Goal: Task Accomplishment & Management: Manage account settings

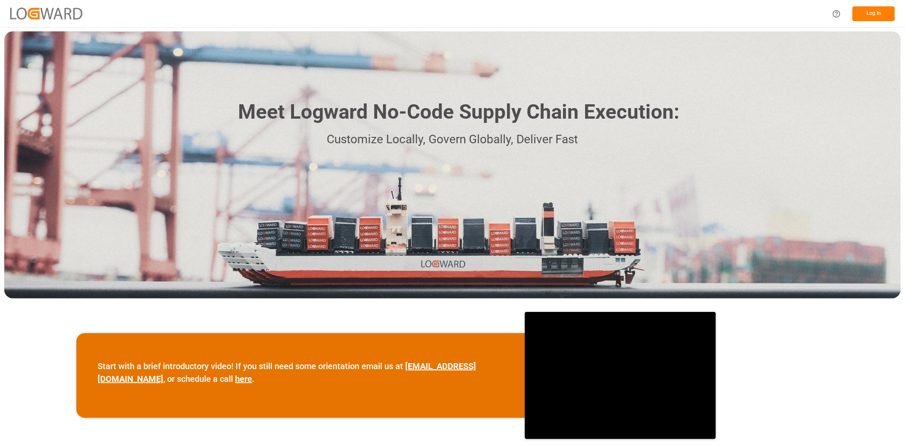
click at [870, 14] on button "Log In" at bounding box center [873, 13] width 42 height 15
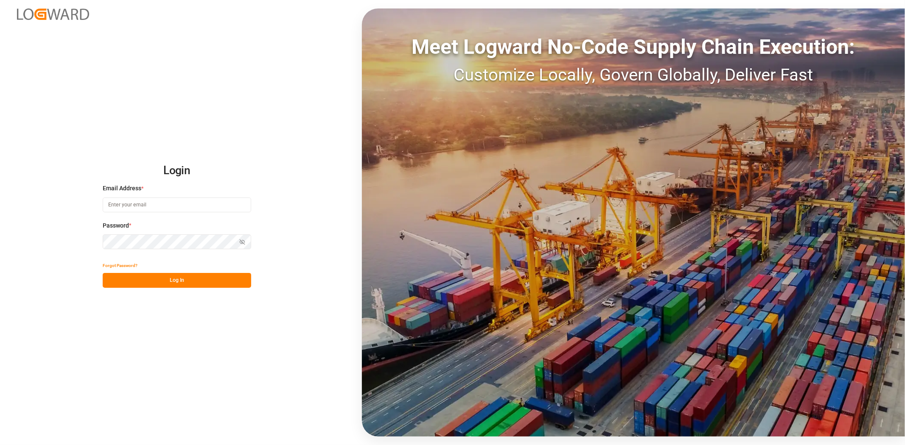
type input "janggyu.kim@jamindustries.com"
click at [194, 279] on button "Log In" at bounding box center [177, 280] width 148 height 15
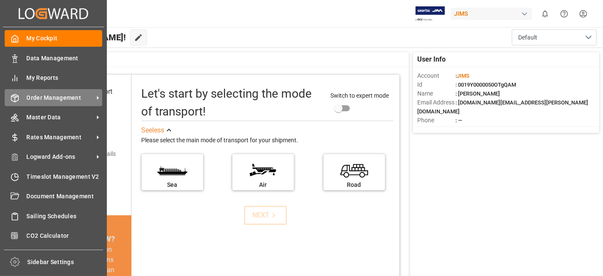
click at [34, 101] on span "Order Management" at bounding box center [60, 97] width 67 height 9
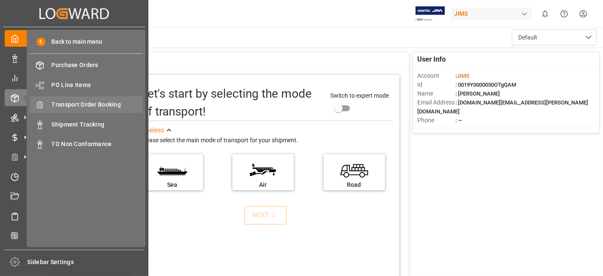
click at [118, 105] on span "Transport Order Booking" at bounding box center [97, 104] width 91 height 9
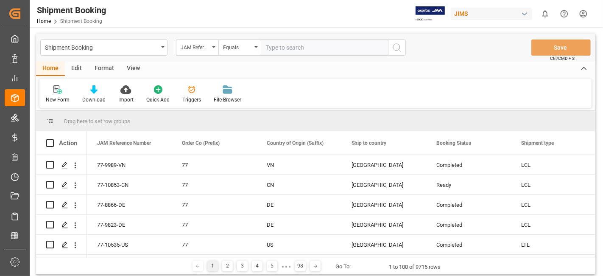
click at [276, 48] on input "text" at bounding box center [324, 47] width 127 height 16
type input "77-10870-[GEOGRAPHIC_DATA]"
click at [397, 47] on icon "search button" at bounding box center [397, 47] width 10 height 10
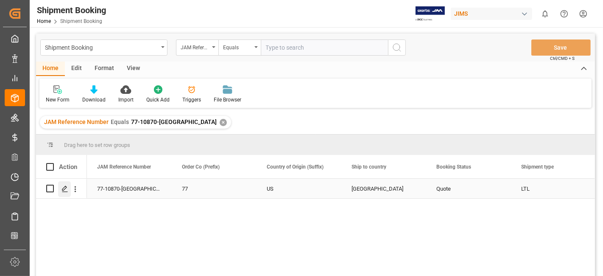
click at [62, 191] on icon "Press SPACE to select this row." at bounding box center [65, 188] width 7 height 7
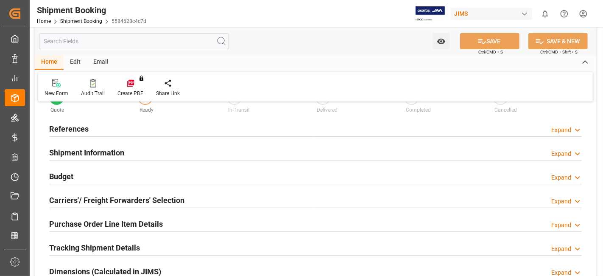
type input "0"
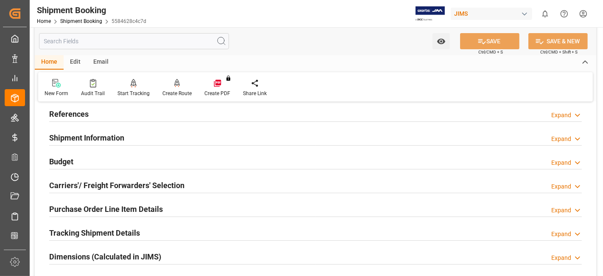
click at [90, 114] on div "References Expand" at bounding box center [315, 113] width 533 height 16
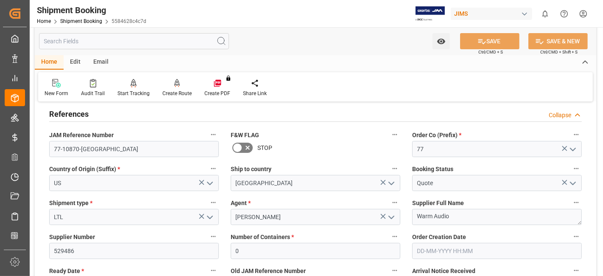
click at [94, 262] on div "Ready Date * 04-09-2025" at bounding box center [134, 279] width 182 height 34
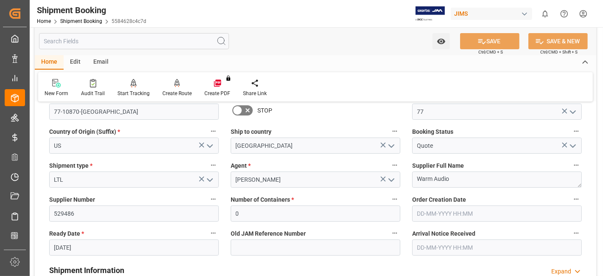
scroll to position [85, 0]
click at [105, 248] on input "[DATE]" at bounding box center [134, 247] width 170 height 16
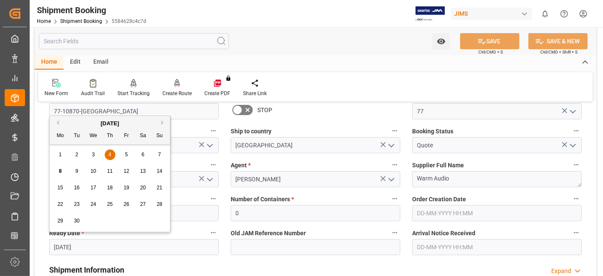
click at [64, 172] on div "8" at bounding box center [60, 171] width 11 height 10
type input "08-09-2025"
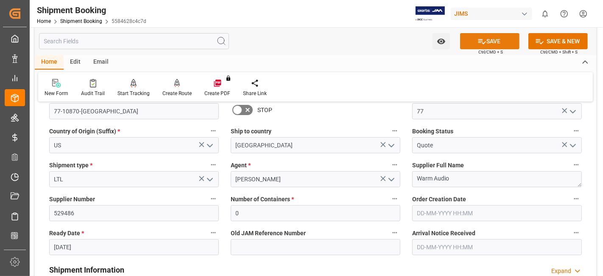
click at [475, 43] on button "SAVE" at bounding box center [489, 41] width 59 height 16
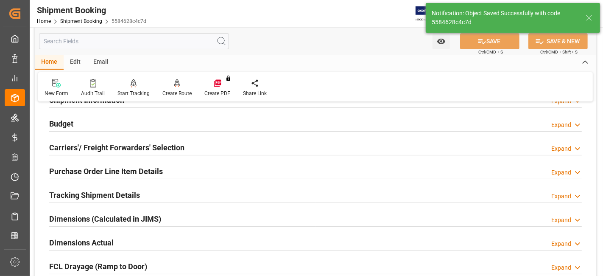
click at [88, 146] on h2 "Carriers'/ Freight Forwarders' Selection" at bounding box center [116, 147] width 135 height 11
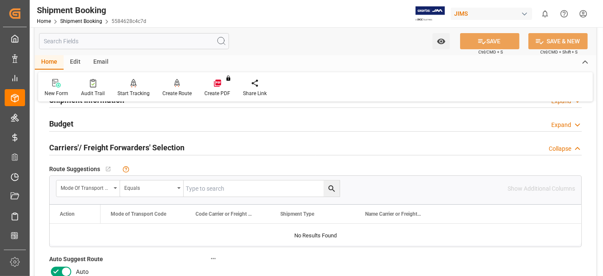
click at [54, 272] on icon at bounding box center [56, 271] width 10 height 10
click at [0, 0] on input "checkbox" at bounding box center [0, 0] width 0 height 0
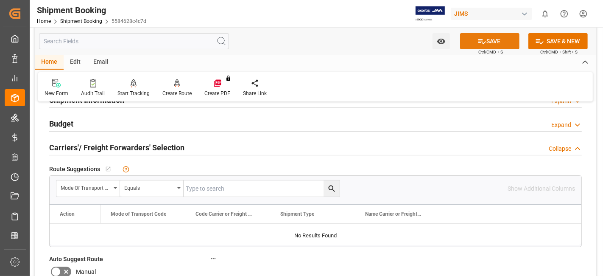
click at [483, 42] on icon at bounding box center [482, 41] width 9 height 9
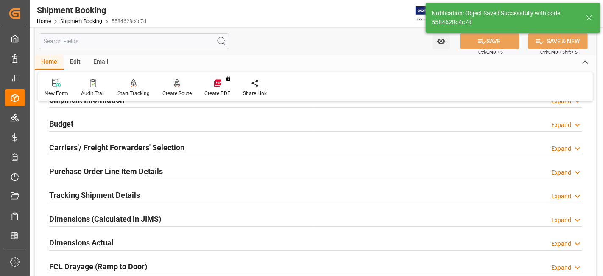
click at [170, 92] on div "Create Route" at bounding box center [176, 94] width 29 height 8
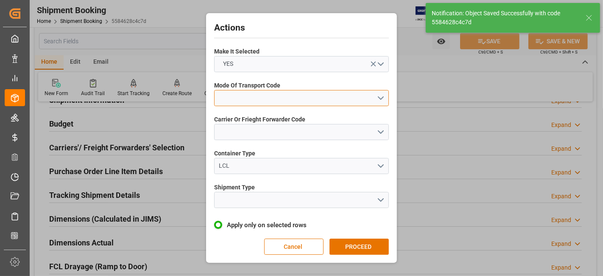
click at [383, 99] on button "open menu" at bounding box center [301, 98] width 175 height 16
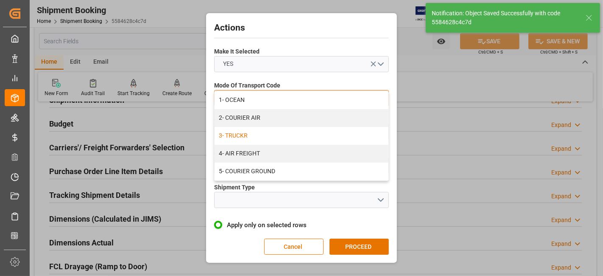
click at [247, 134] on div "3- TRUCKR" at bounding box center [302, 136] width 174 height 18
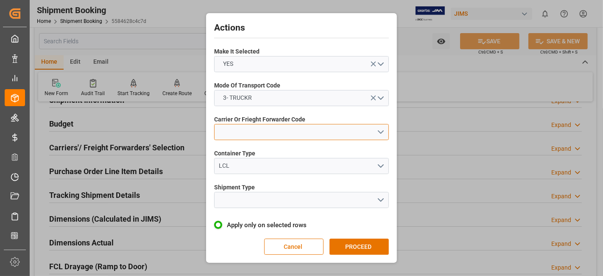
click at [380, 133] on button "open menu" at bounding box center [301, 132] width 175 height 16
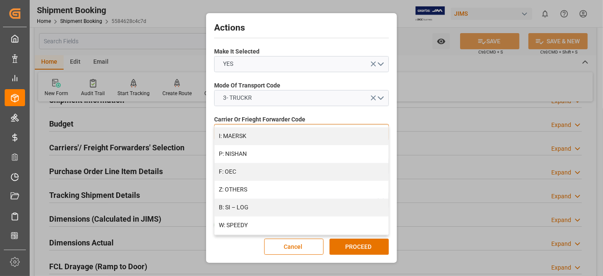
scroll to position [486, 0]
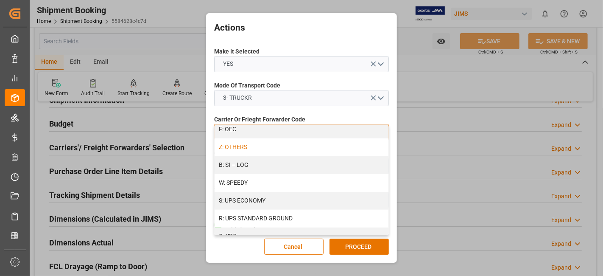
click at [277, 148] on div "Z: OTHERS" at bounding box center [302, 147] width 174 height 18
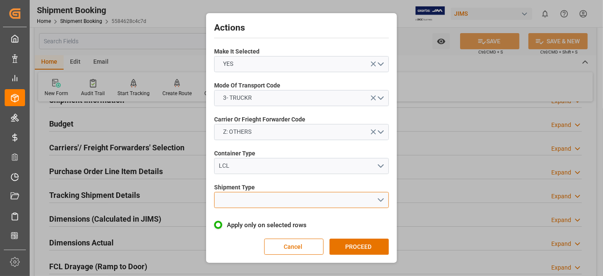
click at [382, 200] on button "open menu" at bounding box center [301, 200] width 175 height 16
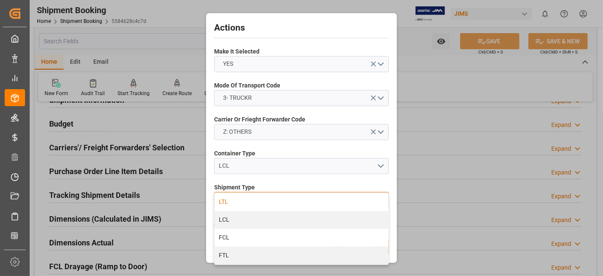
click at [318, 202] on div "LTL" at bounding box center [302, 202] width 174 height 18
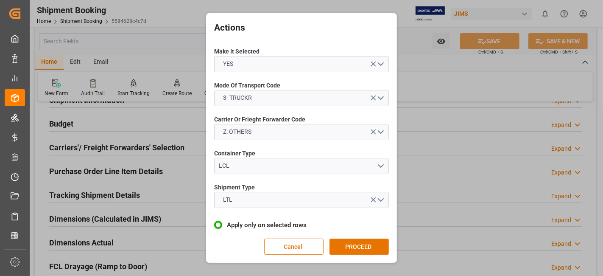
click at [377, 245] on button "PROCEED" at bounding box center [359, 246] width 59 height 16
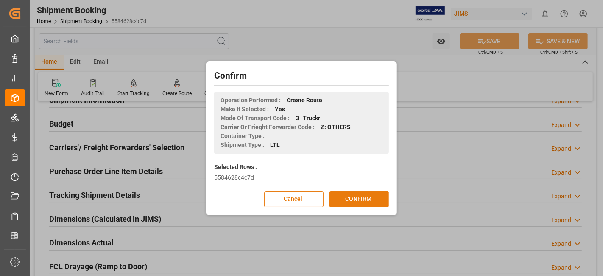
click at [360, 197] on button "CONFIRM" at bounding box center [359, 199] width 59 height 16
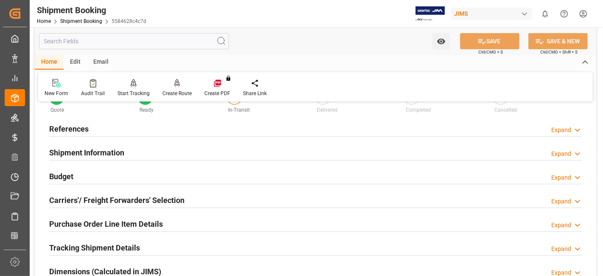
scroll to position [47, 0]
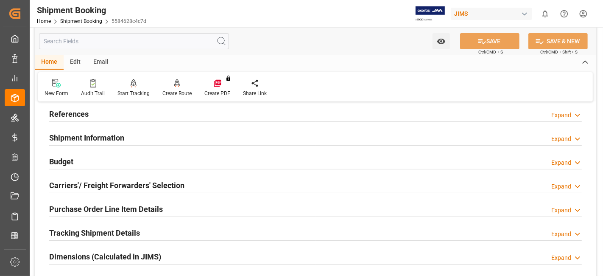
click at [102, 204] on h2 "Purchase Order Line Item Details" at bounding box center [106, 208] width 114 height 11
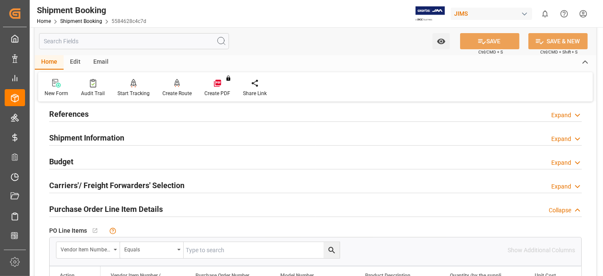
click at [102, 204] on h2 "Purchase Order Line Item Details" at bounding box center [106, 208] width 114 height 11
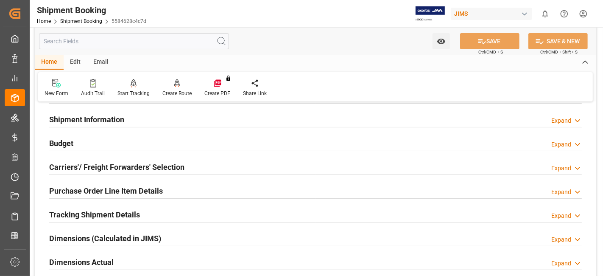
scroll to position [66, 0]
click at [99, 208] on h2 "Tracking Shipment Details" at bounding box center [94, 213] width 91 height 11
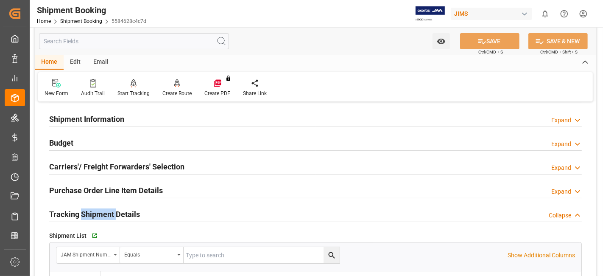
click at [99, 208] on h2 "Tracking Shipment Details" at bounding box center [94, 213] width 91 height 11
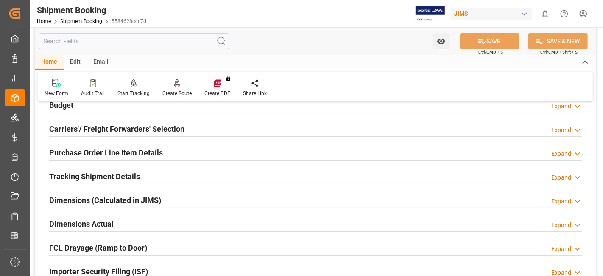
click at [95, 225] on h2 "Dimensions Actual" at bounding box center [81, 223] width 64 height 11
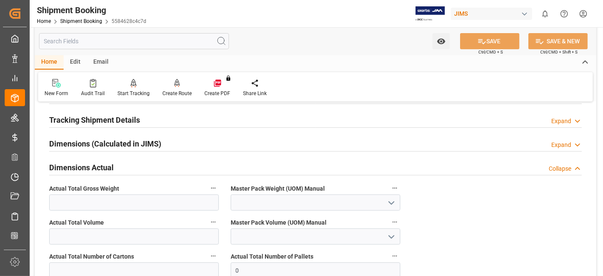
scroll to position [179, 0]
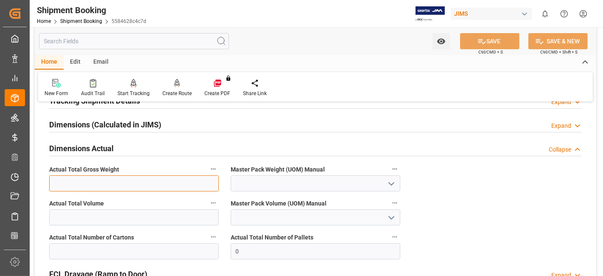
click at [136, 180] on input "text" at bounding box center [134, 183] width 170 height 16
type input "274"
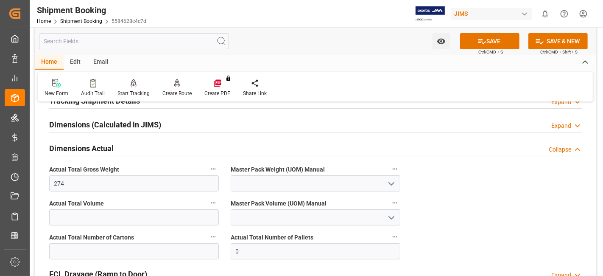
click at [386, 181] on button "open menu" at bounding box center [391, 183] width 13 height 13
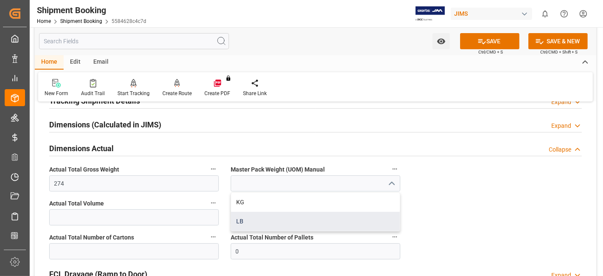
click at [297, 220] on div "LB" at bounding box center [315, 221] width 169 height 19
type input "LB"
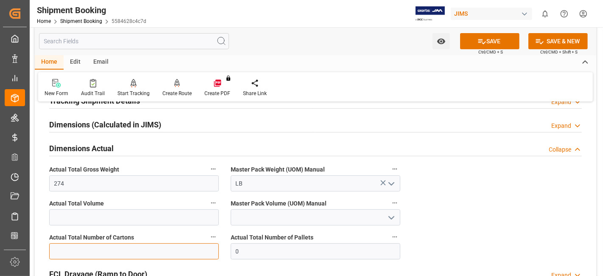
click at [115, 255] on input "text" at bounding box center [134, 251] width 170 height 16
type input "10"
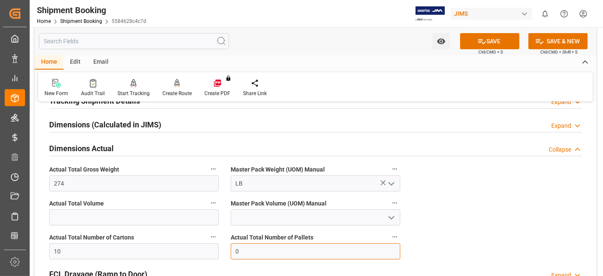
drag, startPoint x: 238, startPoint y: 246, endPoint x: 183, endPoint y: 236, distance: 56.0
click at [208, 243] on div "Quote Ready In-Transit Delivered Completed Cancelled References Expand JAM Refe…" at bounding box center [316, 159] width 562 height 459
type input "1"
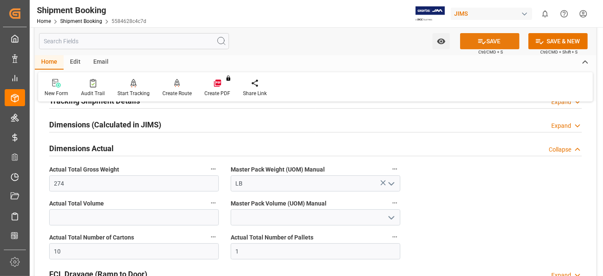
click at [478, 43] on icon at bounding box center [482, 41] width 9 height 9
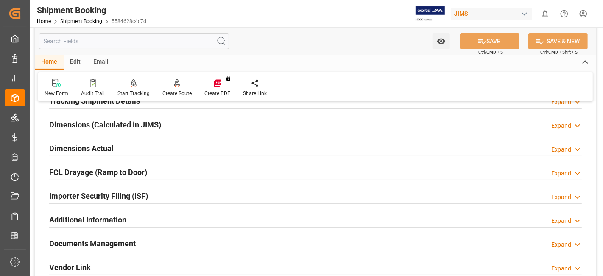
click at [129, 242] on h2 "Documents Management" at bounding box center [92, 243] width 87 height 11
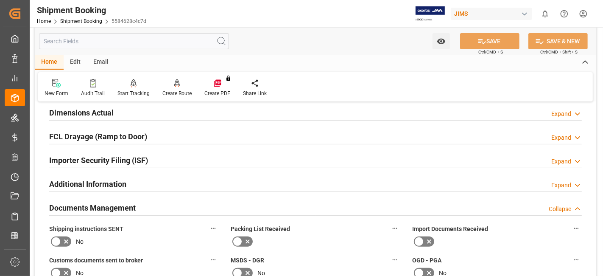
scroll to position [217, 0]
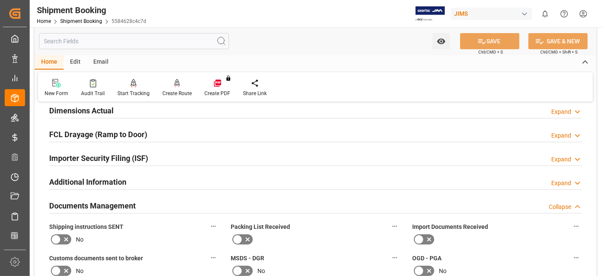
click at [65, 239] on icon at bounding box center [66, 239] width 10 height 10
click at [0, 0] on input "checkbox" at bounding box center [0, 0] width 0 height 0
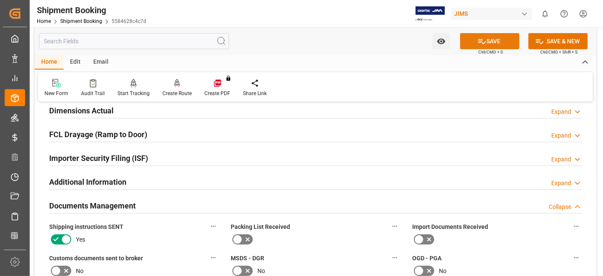
click at [473, 43] on button "SAVE" at bounding box center [489, 41] width 59 height 16
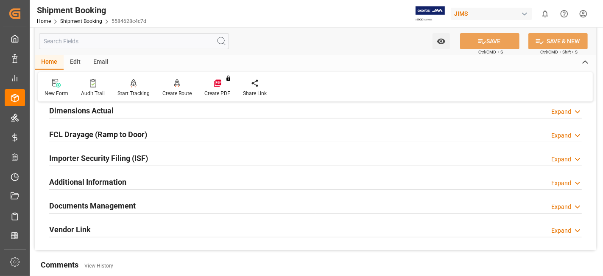
click at [112, 208] on h2 "Documents Management" at bounding box center [92, 205] width 87 height 11
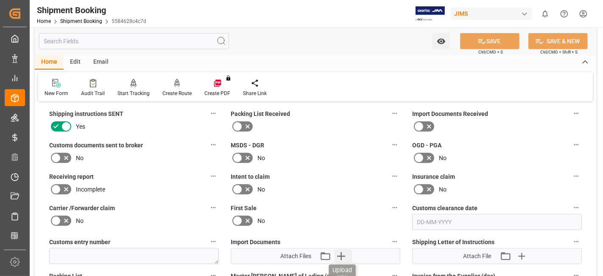
scroll to position [349, 0]
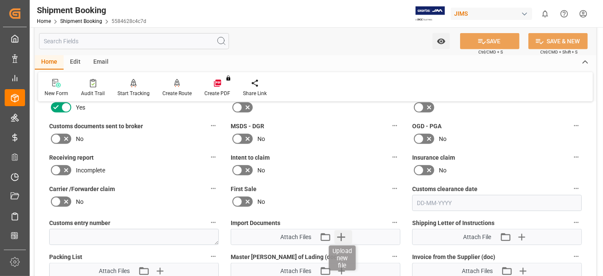
click at [339, 233] on icon "button" at bounding box center [341, 237] width 8 height 8
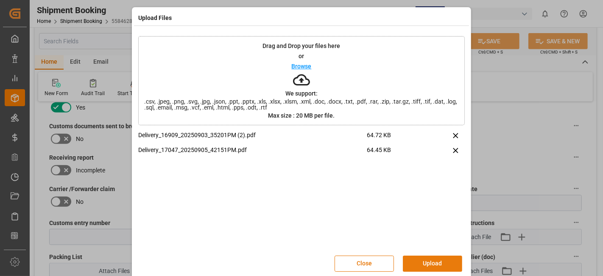
click at [429, 256] on button "Upload" at bounding box center [432, 263] width 59 height 16
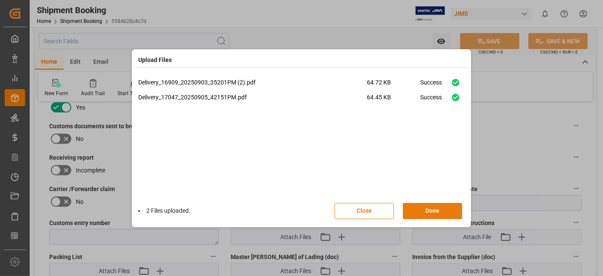
click at [422, 211] on button "Done" at bounding box center [432, 211] width 59 height 16
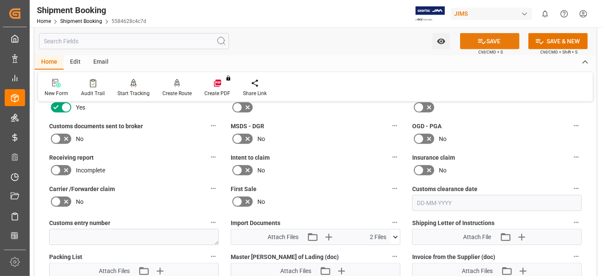
click at [482, 42] on icon at bounding box center [482, 41] width 9 height 9
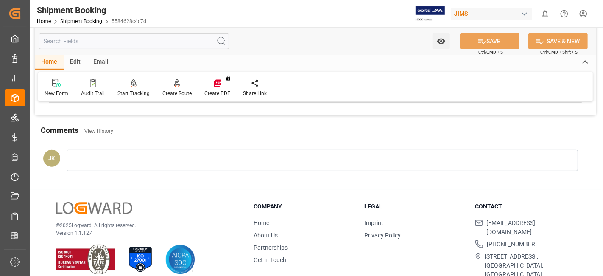
scroll to position [359, 0]
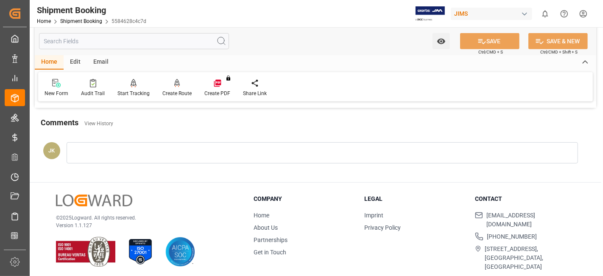
click at [175, 215] on p "© 2025 Logward. All rights reserved." at bounding box center [144, 218] width 176 height 8
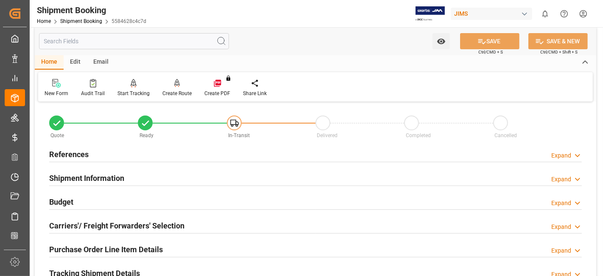
scroll to position [0, 0]
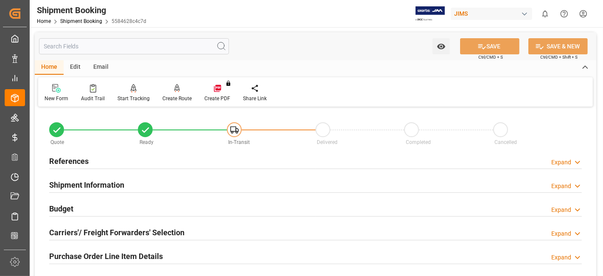
click at [95, 165] on div "References Expand" at bounding box center [315, 160] width 533 height 16
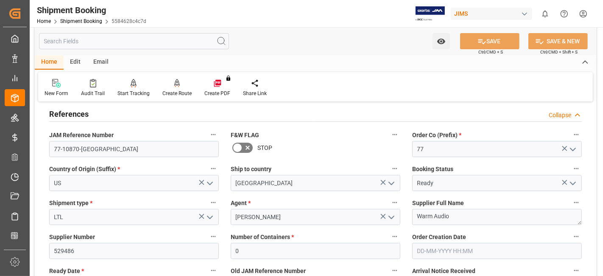
scroll to position [47, 0]
click at [74, 109] on h2 "References" at bounding box center [68, 113] width 39 height 11
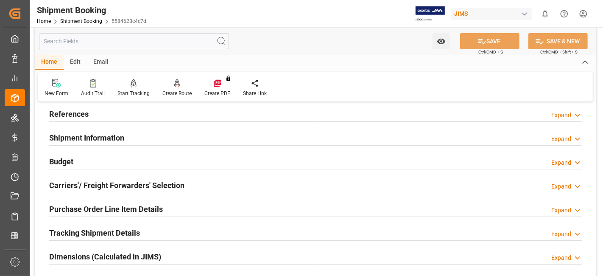
click at [98, 228] on h2 "Tracking Shipment Details" at bounding box center [94, 232] width 91 height 11
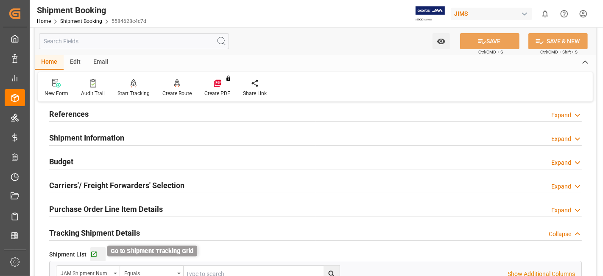
click at [95, 252] on icon "button" at bounding box center [93, 254] width 7 height 7
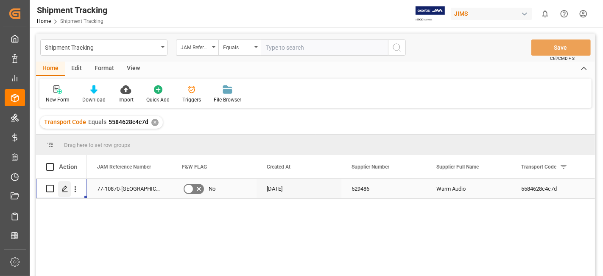
click at [66, 187] on icon "Press SPACE to select this row." at bounding box center [65, 188] width 7 height 7
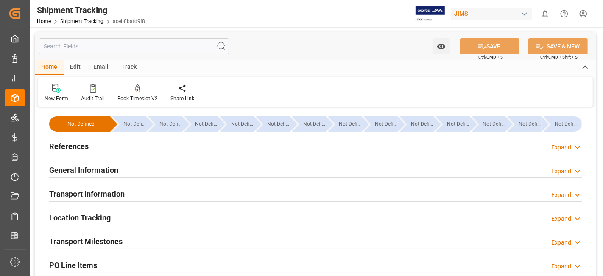
type input "[DATE]"
click at [92, 145] on div "References Expand" at bounding box center [315, 145] width 533 height 16
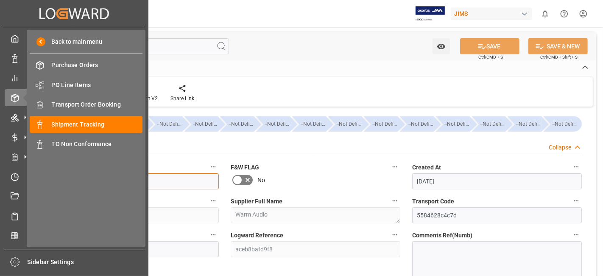
drag, startPoint x: 121, startPoint y: 186, endPoint x: 0, endPoint y: 192, distance: 120.6
click at [2, 192] on div "Created by potrace 1.15, written by [PERSON_NAME] [DATE]-[DATE] Created by potr…" at bounding box center [301, 138] width 603 height 276
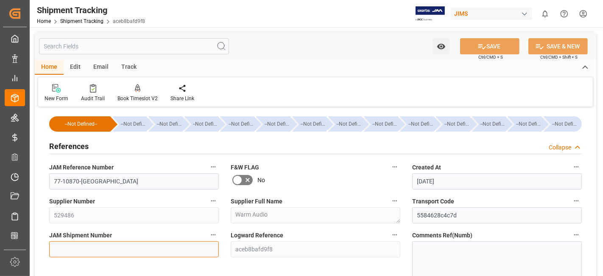
click at [71, 246] on input at bounding box center [134, 249] width 170 height 16
paste input "72912"
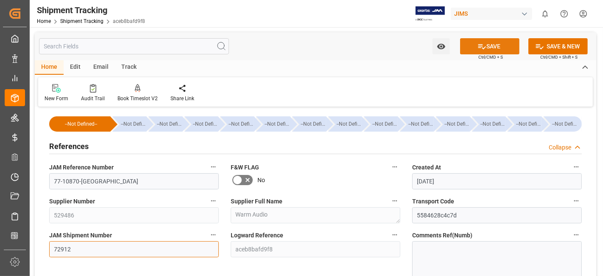
type input "72912"
click at [470, 44] on button "SAVE" at bounding box center [489, 46] width 59 height 16
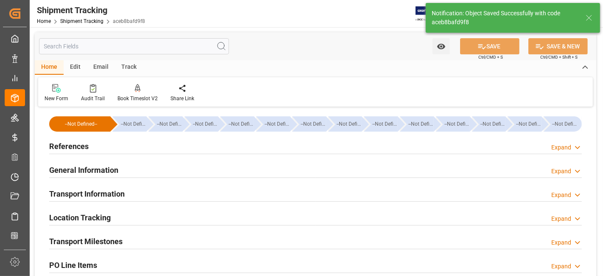
click at [130, 241] on div "Transport Milestones Expand" at bounding box center [315, 240] width 533 height 16
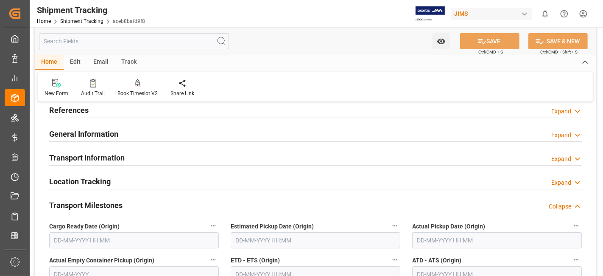
scroll to position [56, 0]
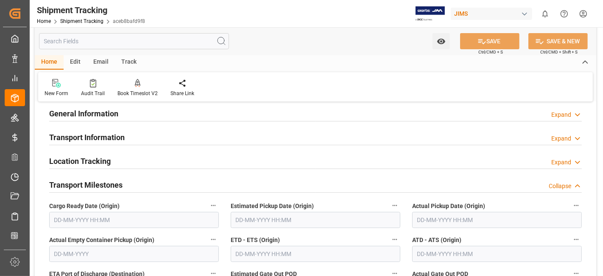
click at [103, 220] on input "text" at bounding box center [134, 220] width 170 height 16
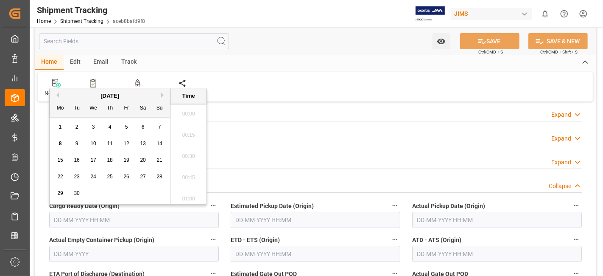
scroll to position [702, 0]
click at [57, 145] on div "8" at bounding box center [60, 144] width 11 height 10
type input "[DATE] 00:00"
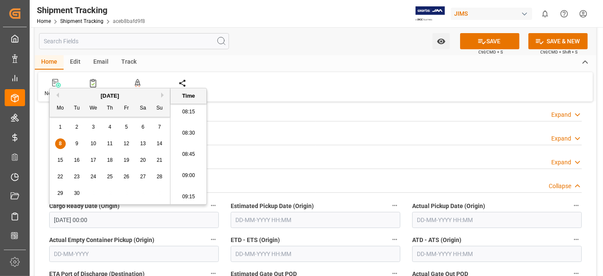
click at [366, 220] on input "text" at bounding box center [316, 220] width 170 height 16
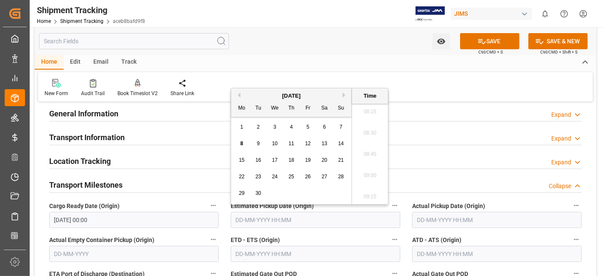
click at [243, 146] on div "8" at bounding box center [242, 144] width 11 height 10
type input "[DATE] 00:00"
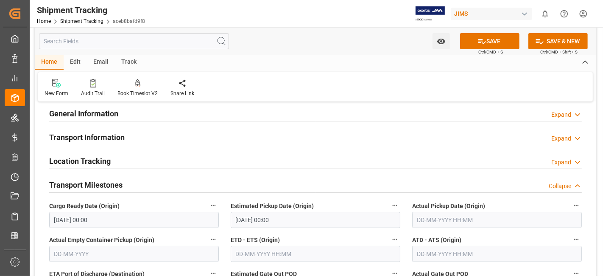
click at [179, 201] on label "Cargo Ready Date (Origin)" at bounding box center [134, 206] width 170 height 12
click at [208, 201] on button "Cargo Ready Date (Origin)" at bounding box center [213, 205] width 11 height 11
click at [179, 204] on div at bounding box center [301, 138] width 603 height 276
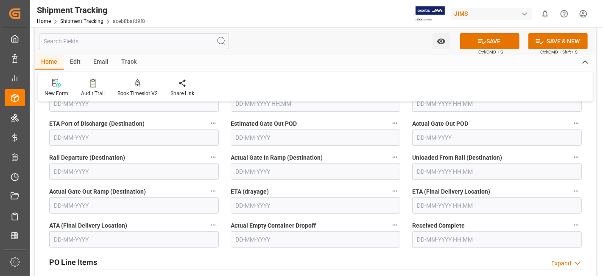
scroll to position [207, 0]
click at [439, 202] on input "text" at bounding box center [497, 205] width 170 height 16
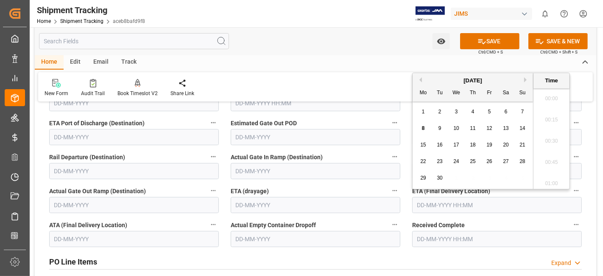
scroll to position [702, 0]
click at [441, 146] on span "16" at bounding box center [440, 145] width 6 height 6
type input "[DATE] 00:00"
click at [474, 39] on button "SAVE" at bounding box center [489, 41] width 59 height 16
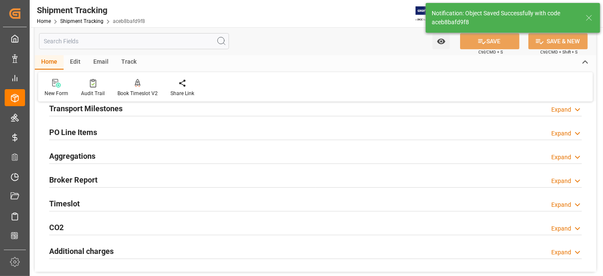
scroll to position [132, 0]
drag, startPoint x: 77, startPoint y: 155, endPoint x: 87, endPoint y: 157, distance: 9.6
click at [77, 155] on h2 "Aggregations" at bounding box center [72, 156] width 46 height 11
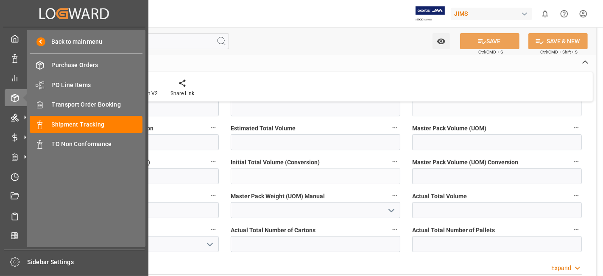
scroll to position [269, 0]
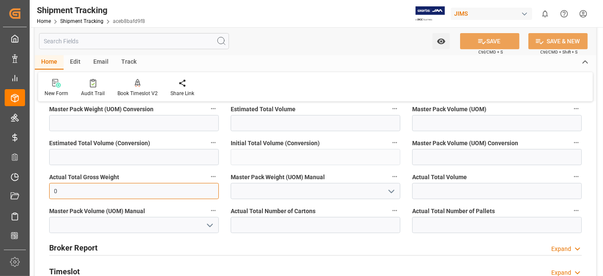
click at [80, 194] on input "0" at bounding box center [134, 191] width 170 height 16
click at [81, 195] on input "0" at bounding box center [134, 191] width 170 height 16
type input "274"
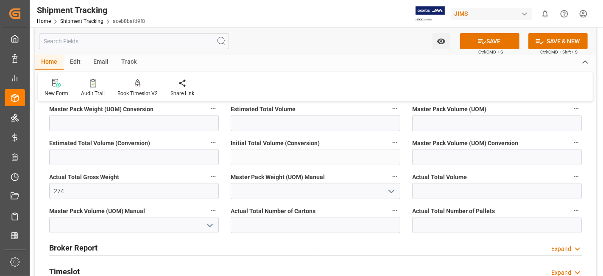
click at [393, 190] on polyline "open menu" at bounding box center [391, 191] width 5 height 3
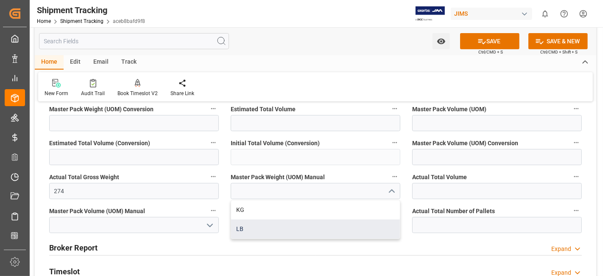
click at [324, 224] on div "LB" at bounding box center [315, 228] width 169 height 19
type input "LB"
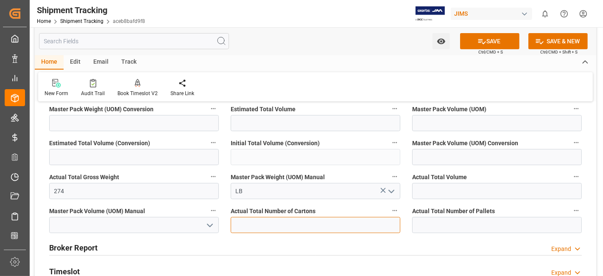
click at [300, 220] on input "text" at bounding box center [316, 225] width 170 height 16
type input "10"
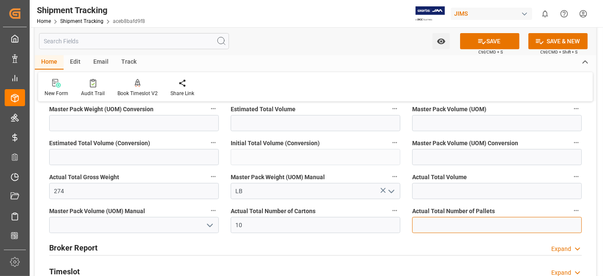
click at [435, 229] on input "text" at bounding box center [497, 225] width 170 height 16
type input "1"
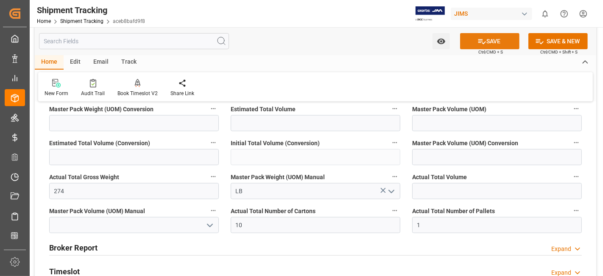
click at [468, 42] on button "SAVE" at bounding box center [489, 41] width 59 height 16
